Goal: Task Accomplishment & Management: Use online tool/utility

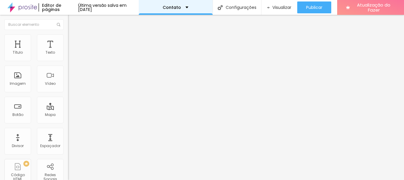
click at [188, 8] on div "Contato" at bounding box center [176, 7] width 26 height 4
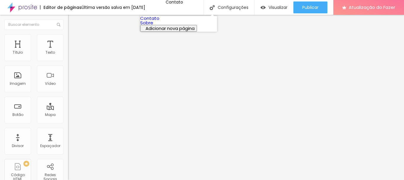
click at [153, 26] on font "Sobre" at bounding box center [146, 23] width 13 height 6
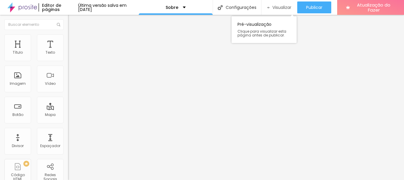
click at [280, 6] on font "Visualizar" at bounding box center [281, 7] width 19 height 6
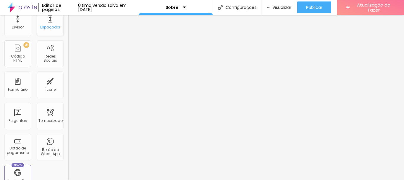
click at [53, 28] on font "Espaçador" at bounding box center [50, 27] width 20 height 5
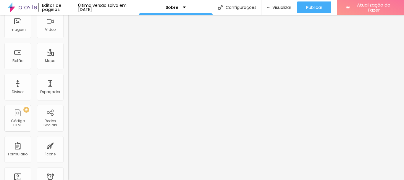
scroll to position [0, 0]
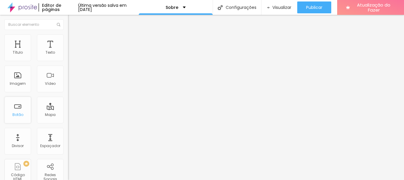
click at [19, 114] on font "Botão" at bounding box center [17, 114] width 11 height 5
click at [189, 4] on div "Sobre" at bounding box center [176, 7] width 74 height 15
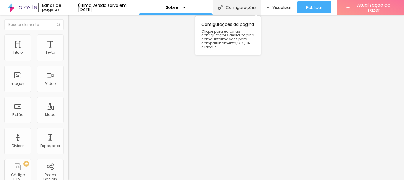
click at [237, 8] on font "Configurações" at bounding box center [241, 7] width 31 height 6
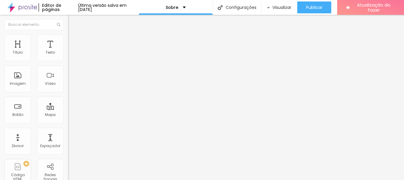
click at [17, 9] on img at bounding box center [22, 7] width 30 height 15
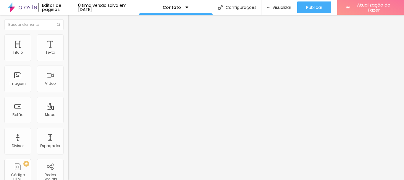
click at [68, 120] on div "Instagram" at bounding box center [102, 122] width 68 height 4
